Goal: Navigation & Orientation: Find specific page/section

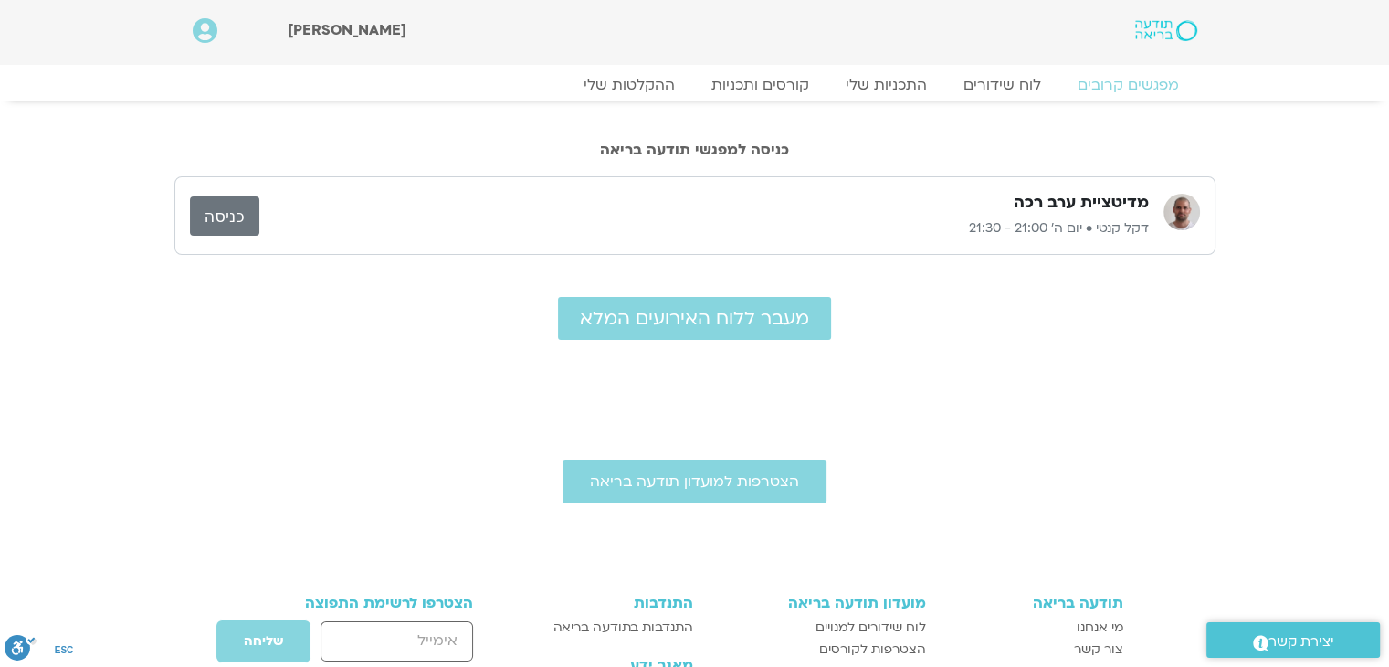
click at [234, 216] on link "כניסה" at bounding box center [224, 215] width 69 height 39
click at [991, 89] on link "לוח שידורים" at bounding box center [1001, 85] width 137 height 22
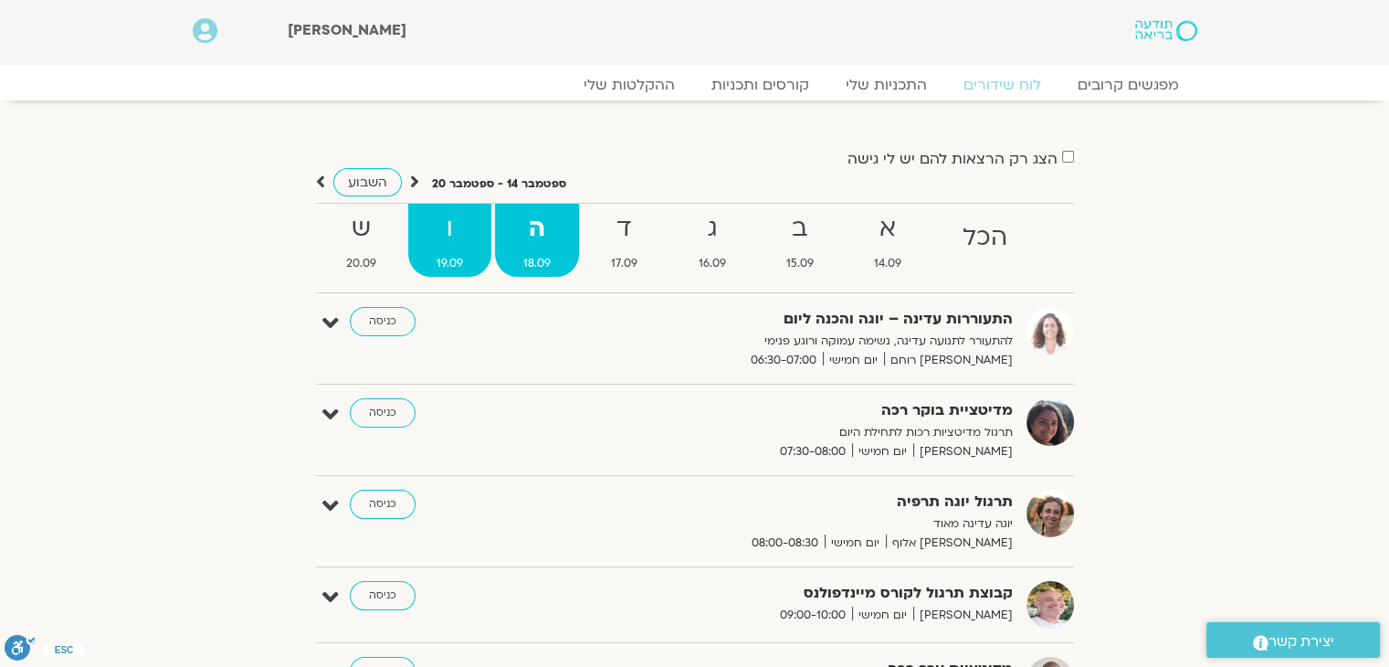
click at [450, 230] on strong "ו" at bounding box center [449, 228] width 83 height 41
